Goal: Information Seeking & Learning: Check status

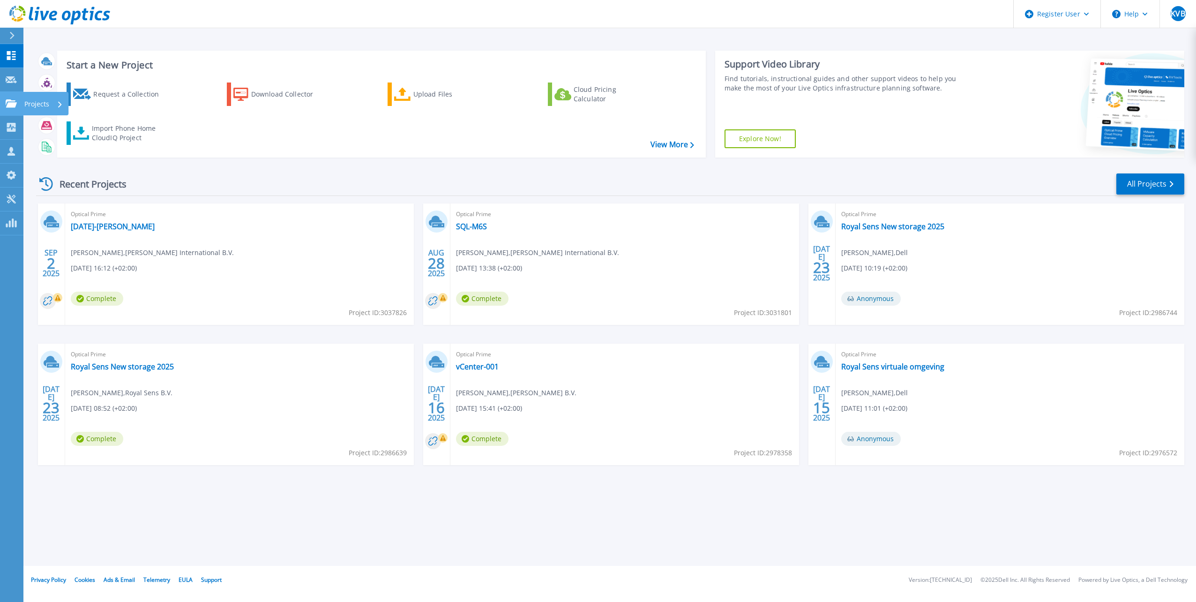
click at [15, 105] on icon at bounding box center [11, 103] width 11 height 8
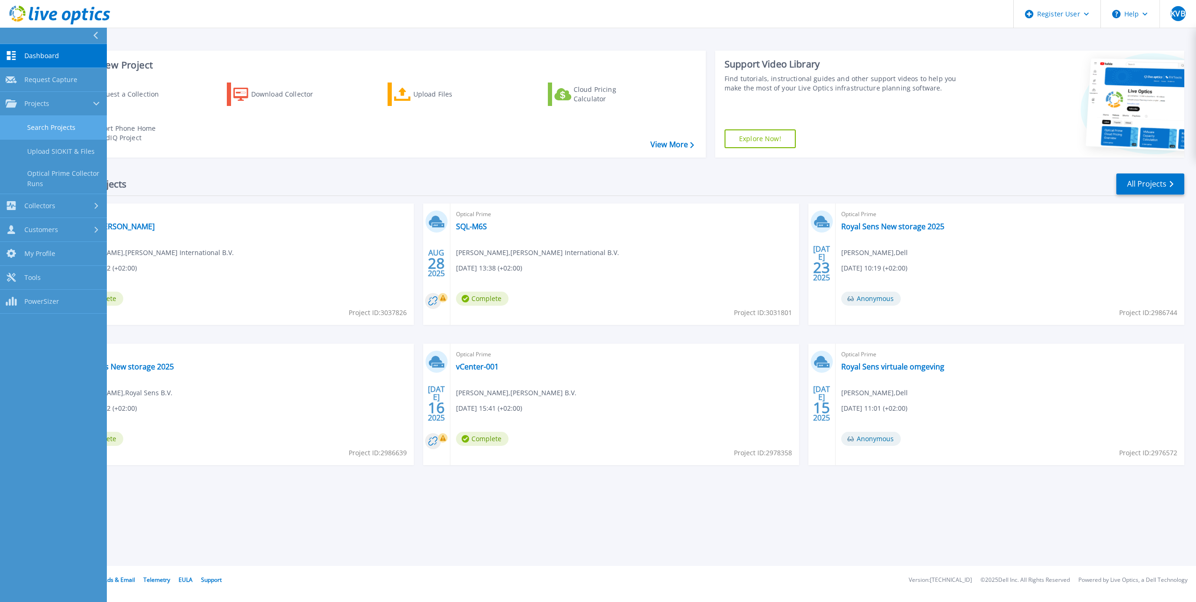
click at [22, 117] on link "Search Projects" at bounding box center [53, 128] width 107 height 24
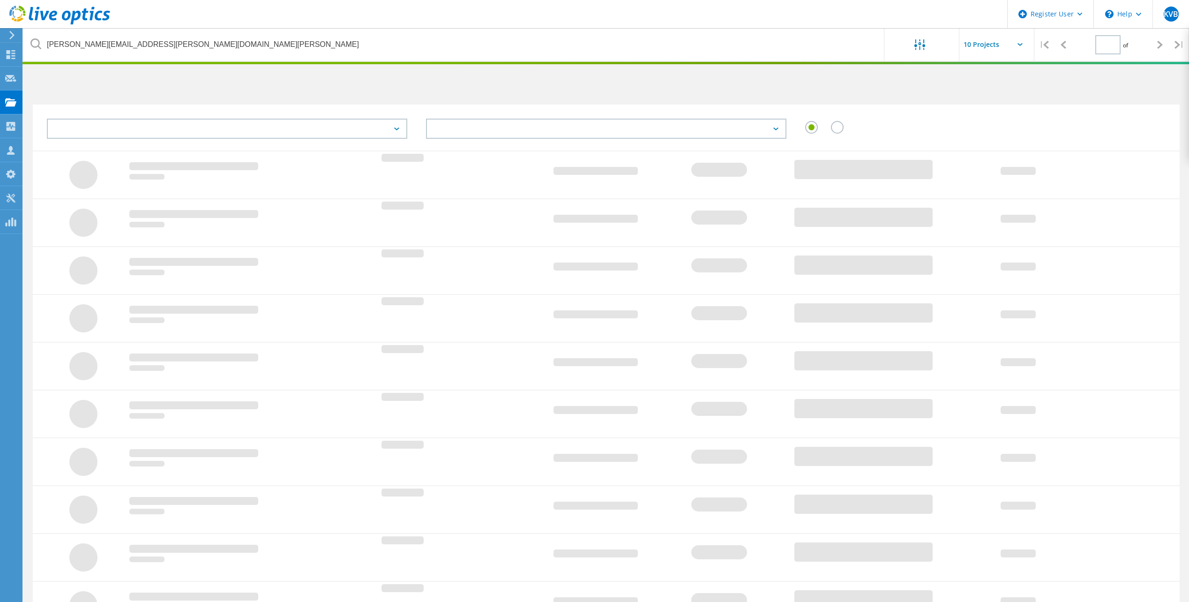
type input "1"
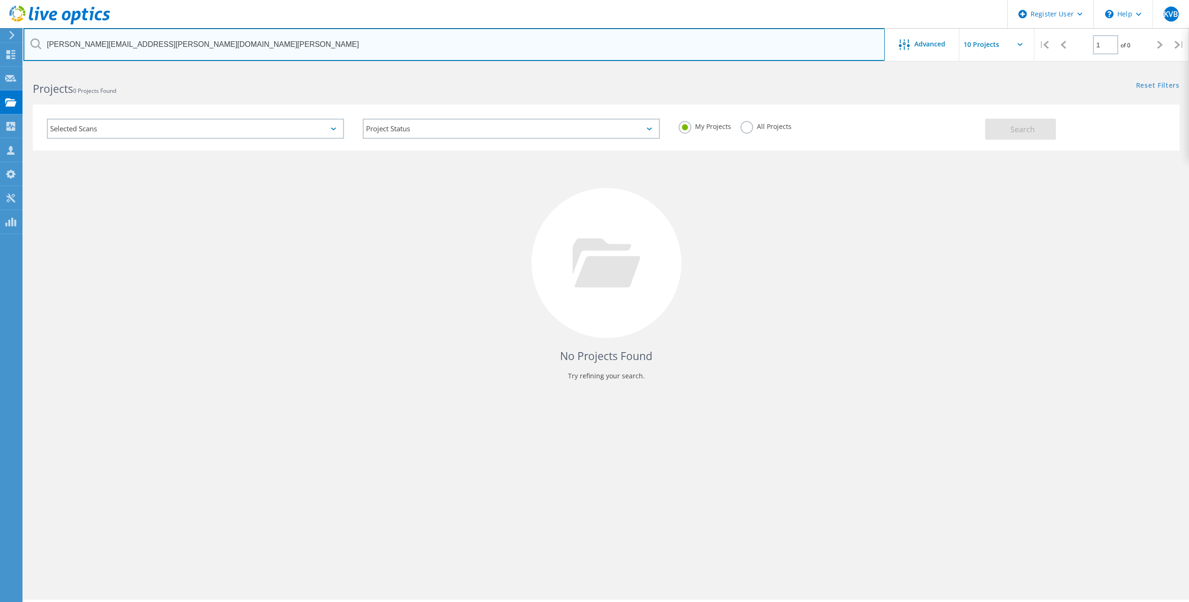
click at [172, 37] on input "[PERSON_NAME][EMAIL_ADDRESS][PERSON_NAME][DOMAIN_NAME][PERSON_NAME]" at bounding box center [453, 44] width 861 height 33
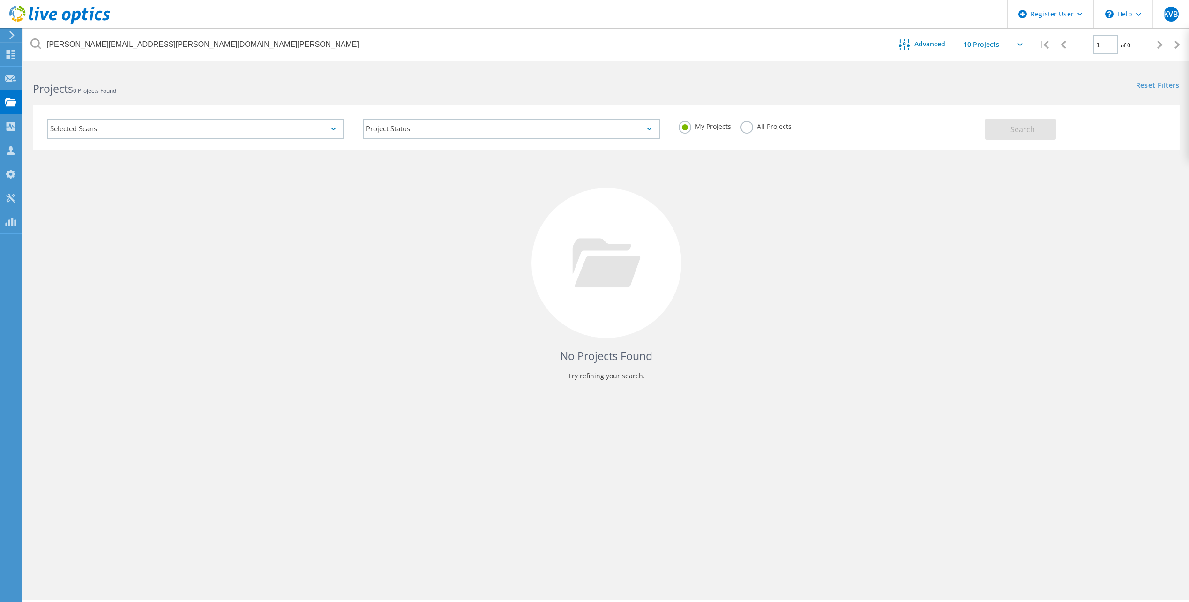
click at [744, 123] on label "All Projects" at bounding box center [765, 125] width 51 height 9
click at [0, 0] on input "All Projects" at bounding box center [0, 0] width 0 height 0
click at [993, 128] on button "Search" at bounding box center [1020, 129] width 71 height 21
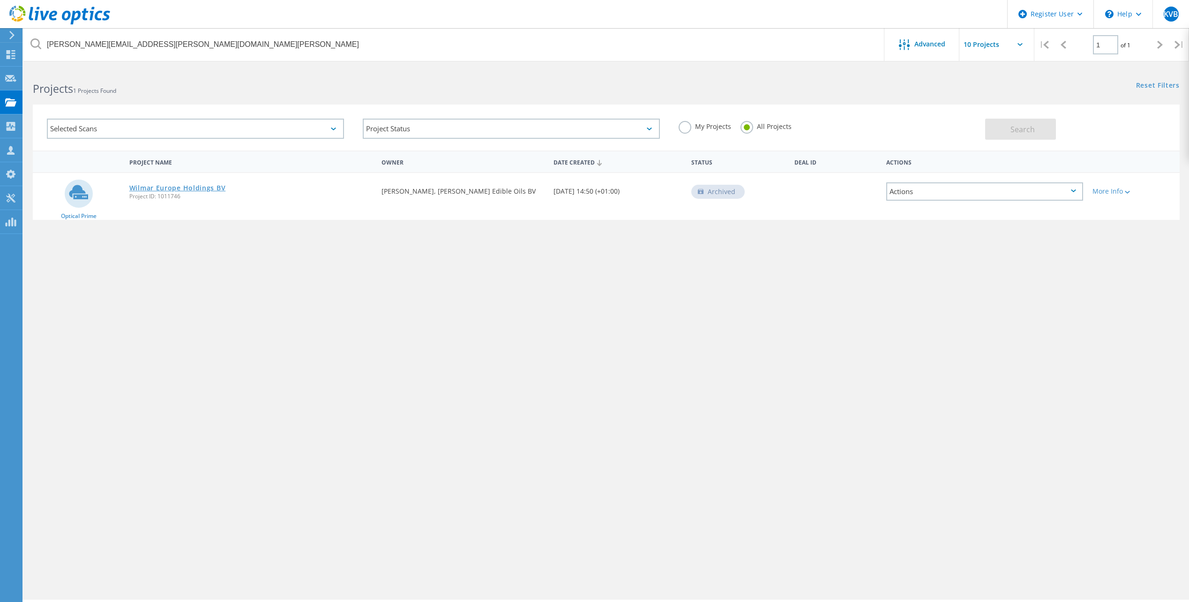
click at [168, 187] on link "Wilmar Europe Holdings BV" at bounding box center [177, 188] width 97 height 7
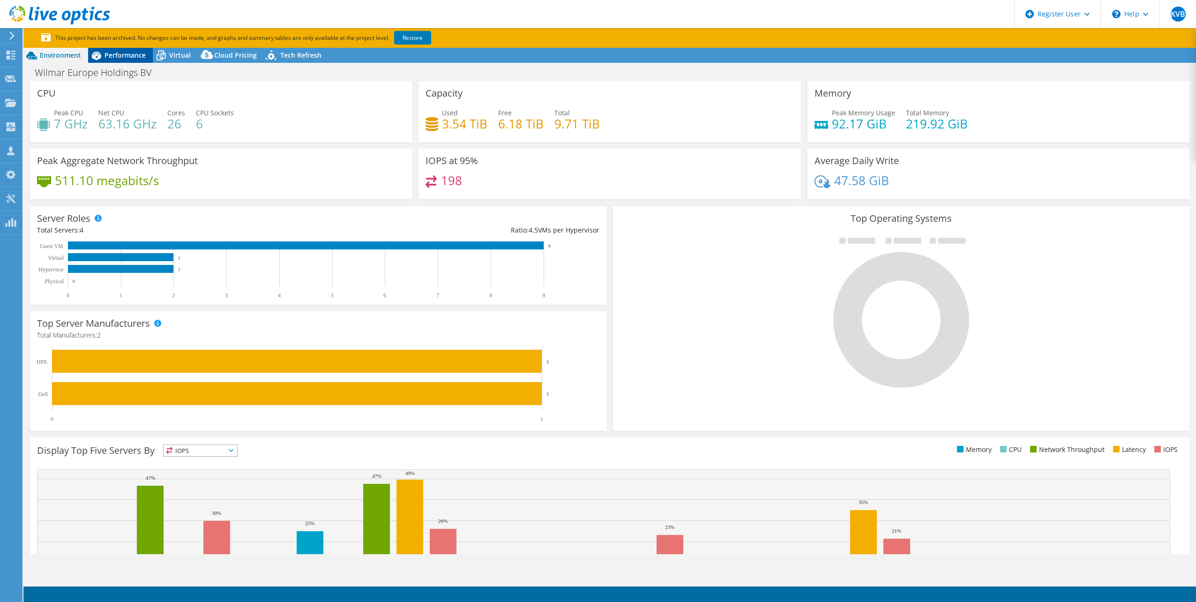
click at [122, 56] on span "Performance" at bounding box center [124, 55] width 41 height 9
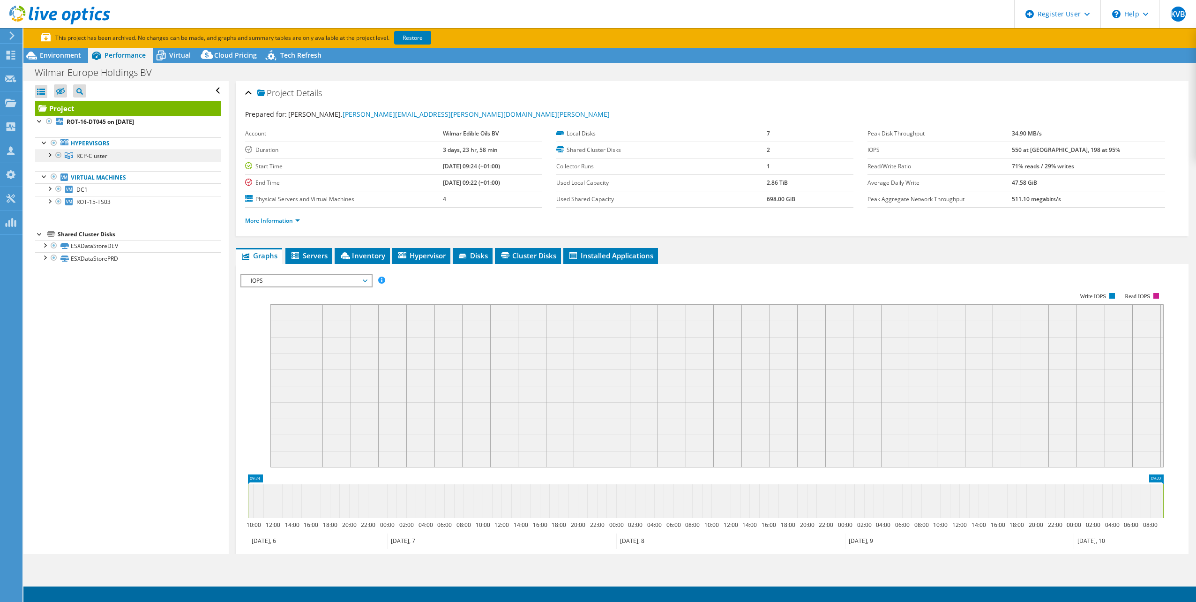
click at [85, 158] on span "RCP-Cluster" at bounding box center [91, 156] width 31 height 8
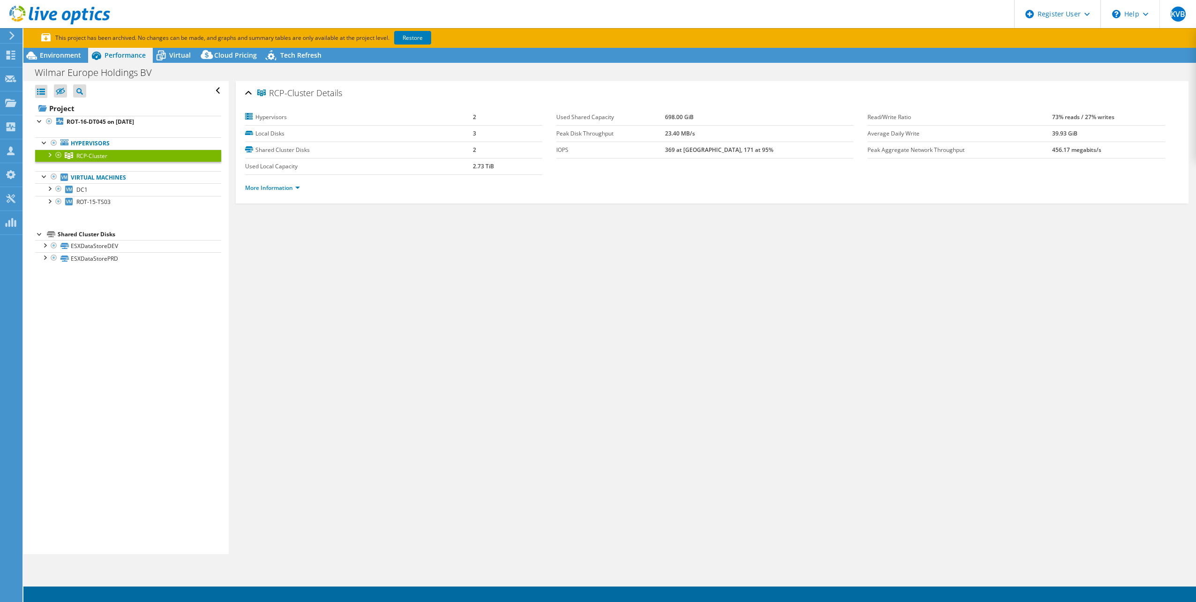
click at [7, 34] on div at bounding box center [10, 35] width 10 height 8
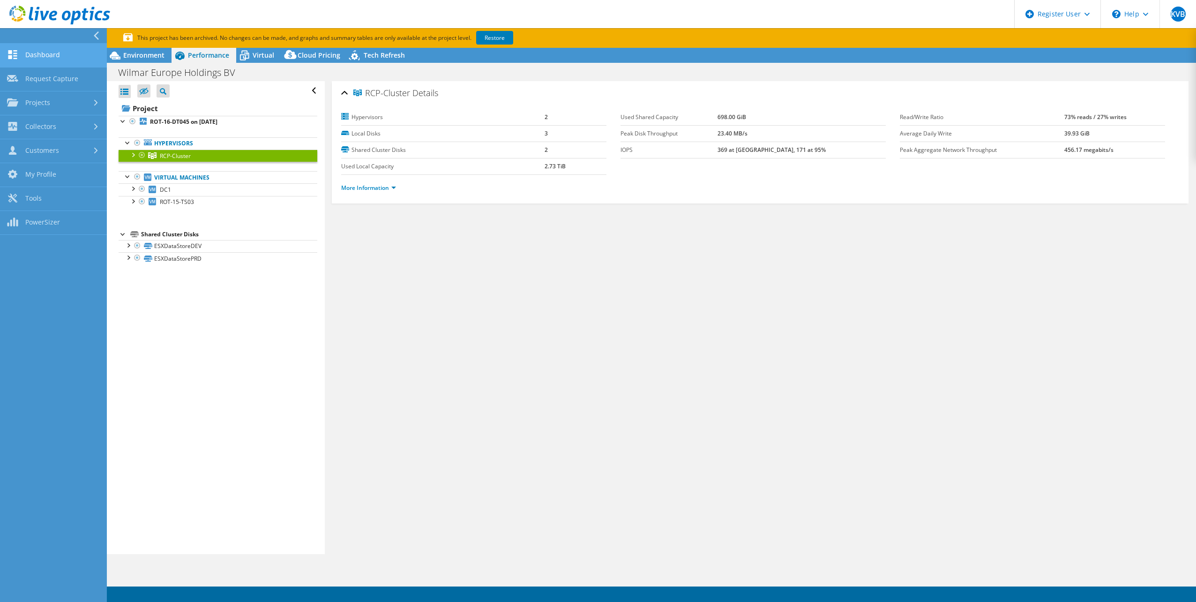
click at [45, 51] on link "Dashboard" at bounding box center [53, 56] width 107 height 24
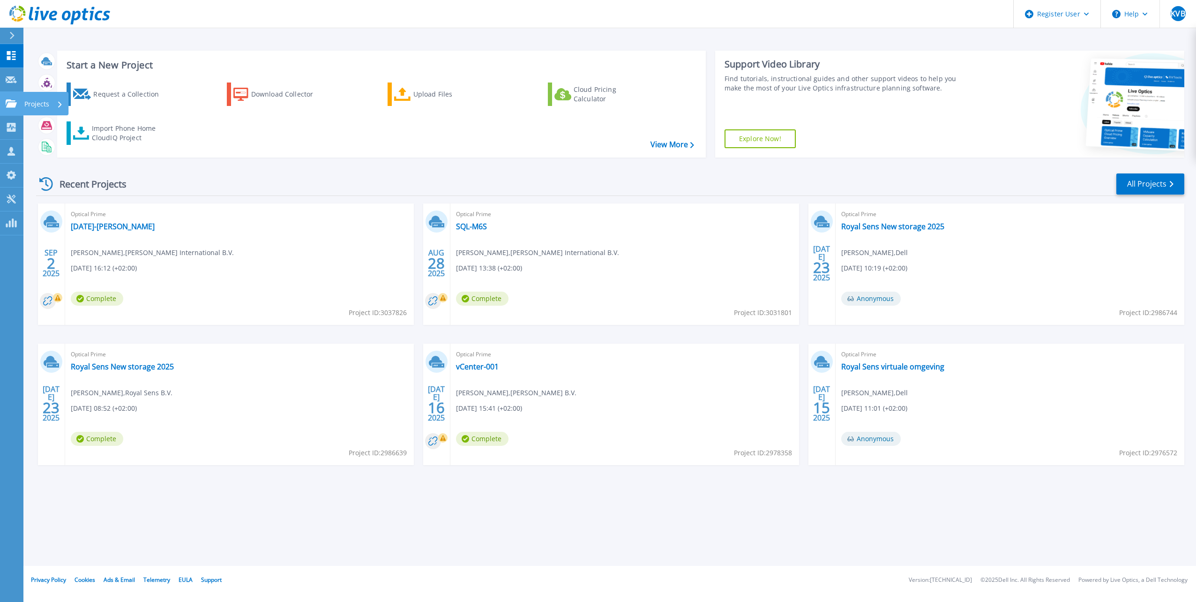
click at [28, 104] on p "Projects" at bounding box center [36, 104] width 25 height 24
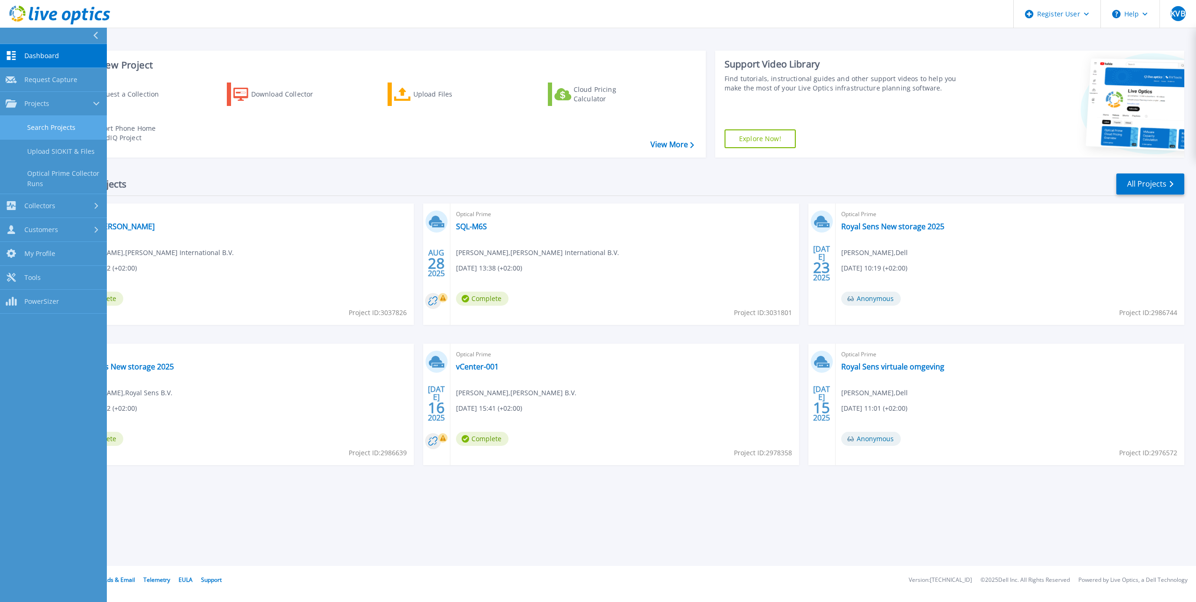
click at [29, 125] on link "Search Projects" at bounding box center [53, 128] width 107 height 24
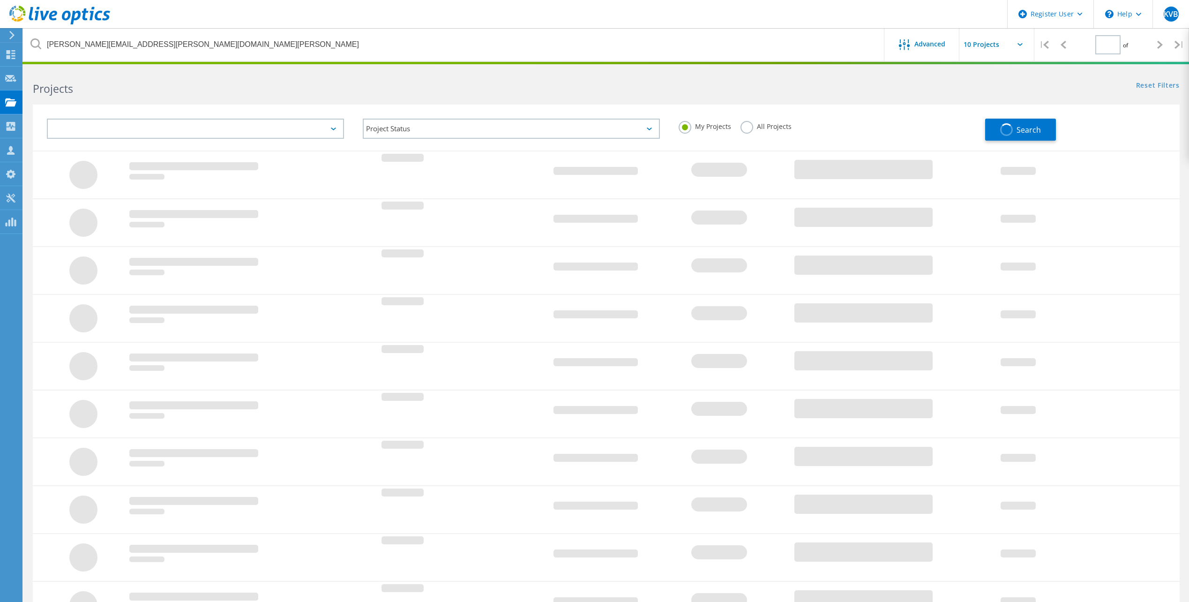
type input "1"
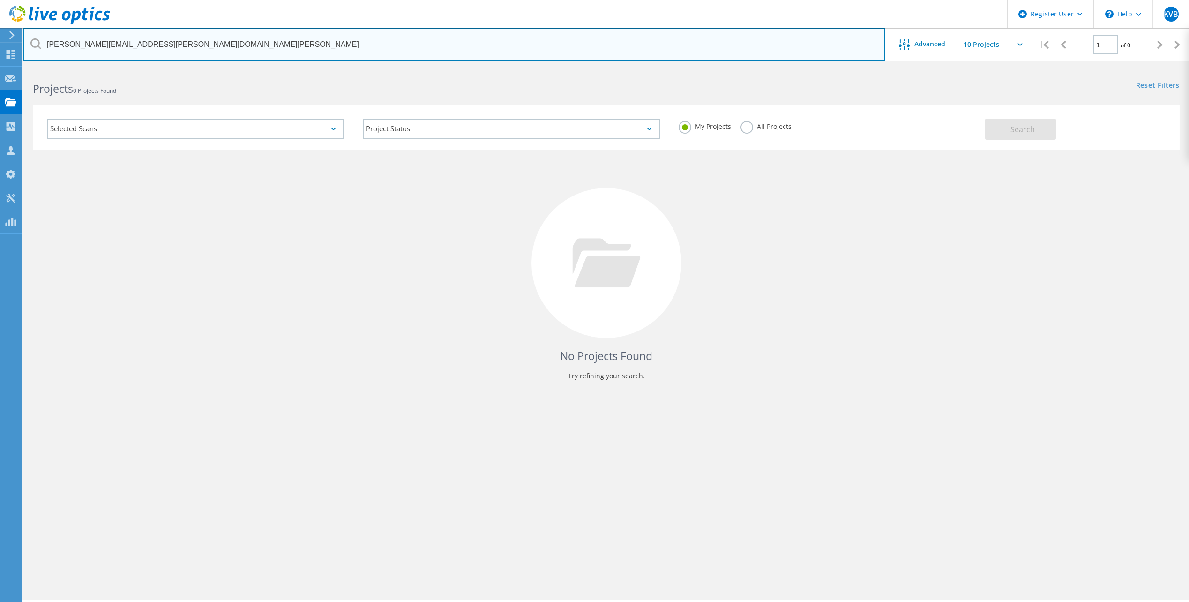
drag, startPoint x: 257, startPoint y: 49, endPoint x: 26, endPoint y: 24, distance: 231.8
click at [26, 68] on div "Register User \n Help Explore Helpful Articles Contact Support KVB Dell User Ki…" at bounding box center [594, 348] width 1189 height 560
type input "p"
type input "d"
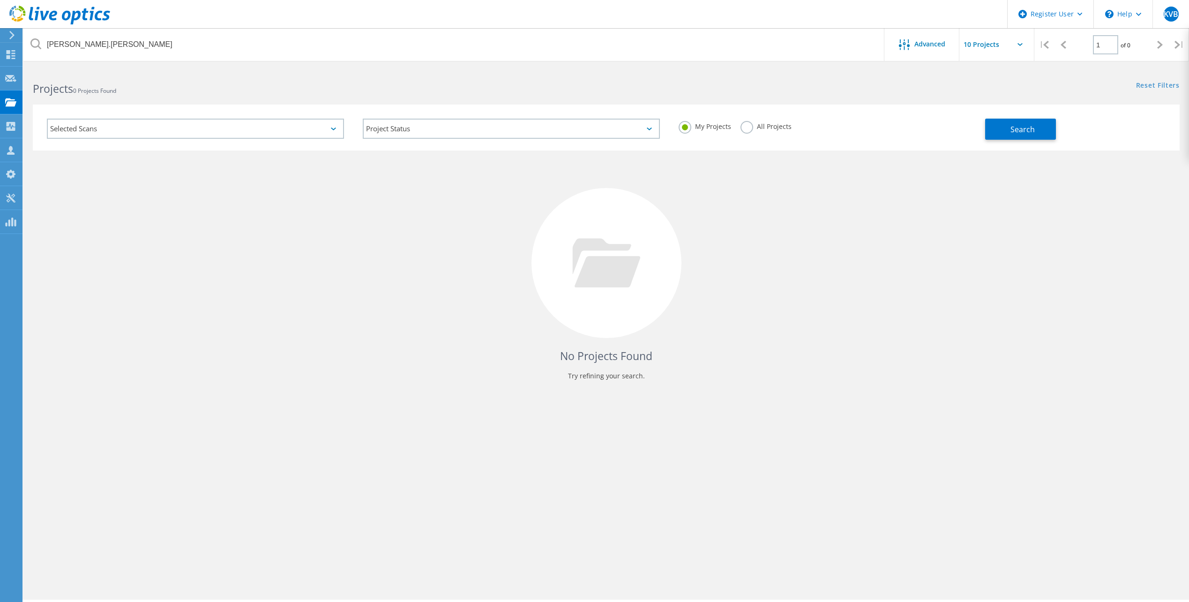
drag, startPoint x: 323, startPoint y: 64, endPoint x: 319, endPoint y: 52, distance: 12.3
click at [323, 64] on div at bounding box center [594, 63] width 1189 height 2
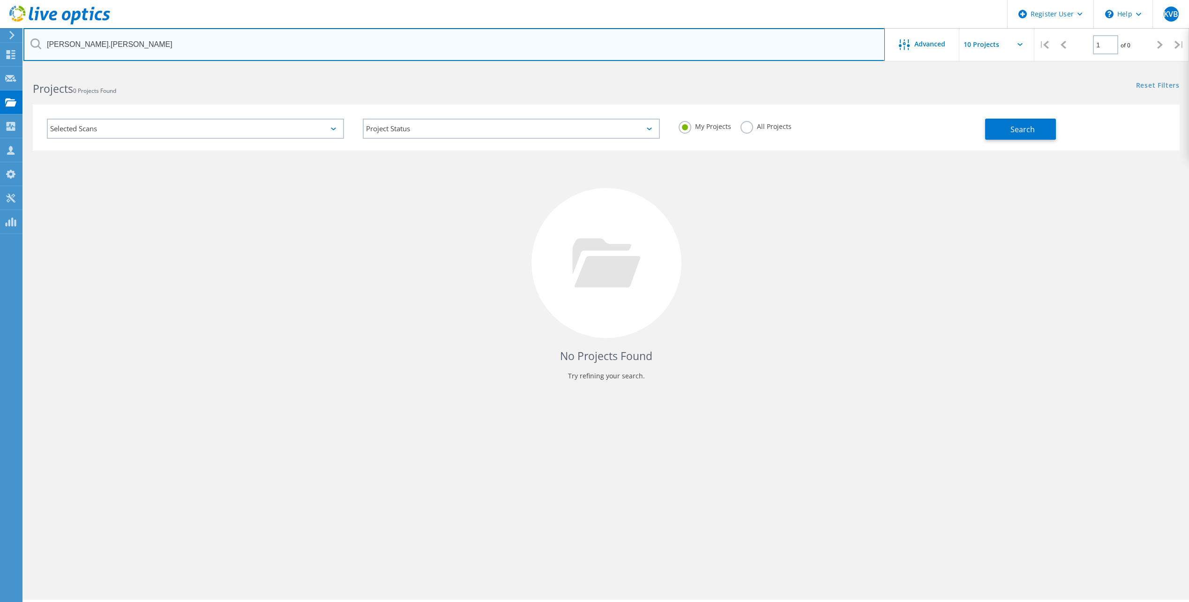
drag, startPoint x: 320, startPoint y: 50, endPoint x: 11, endPoint y: 27, distance: 309.7
click at [11, 68] on div "Register User \n Help Explore Helpful Articles Contact Support KVB Dell User Ki…" at bounding box center [594, 348] width 1189 height 560
paste input "foster@krafton.com"
type input "dfoster@krafton.com"
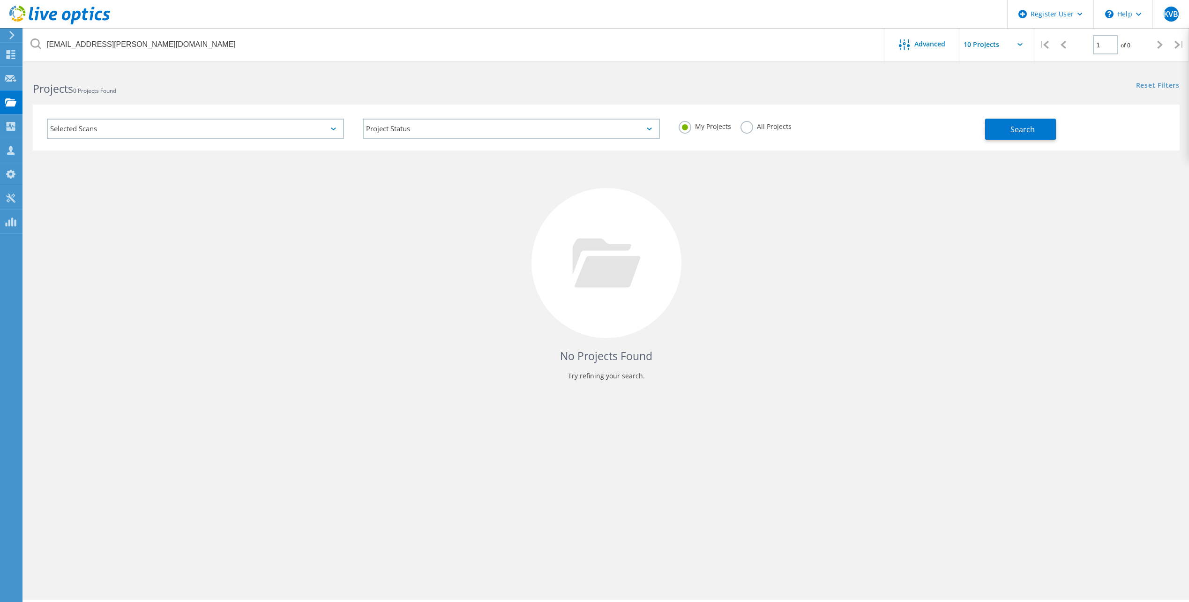
click at [776, 132] on div "All Projects" at bounding box center [765, 128] width 51 height 14
click at [773, 125] on label "All Projects" at bounding box center [765, 125] width 51 height 9
click at [0, 0] on input "All Projects" at bounding box center [0, 0] width 0 height 0
click at [1016, 139] on button "Search" at bounding box center [1020, 129] width 71 height 21
